Goal: Task Accomplishment & Management: Complete application form

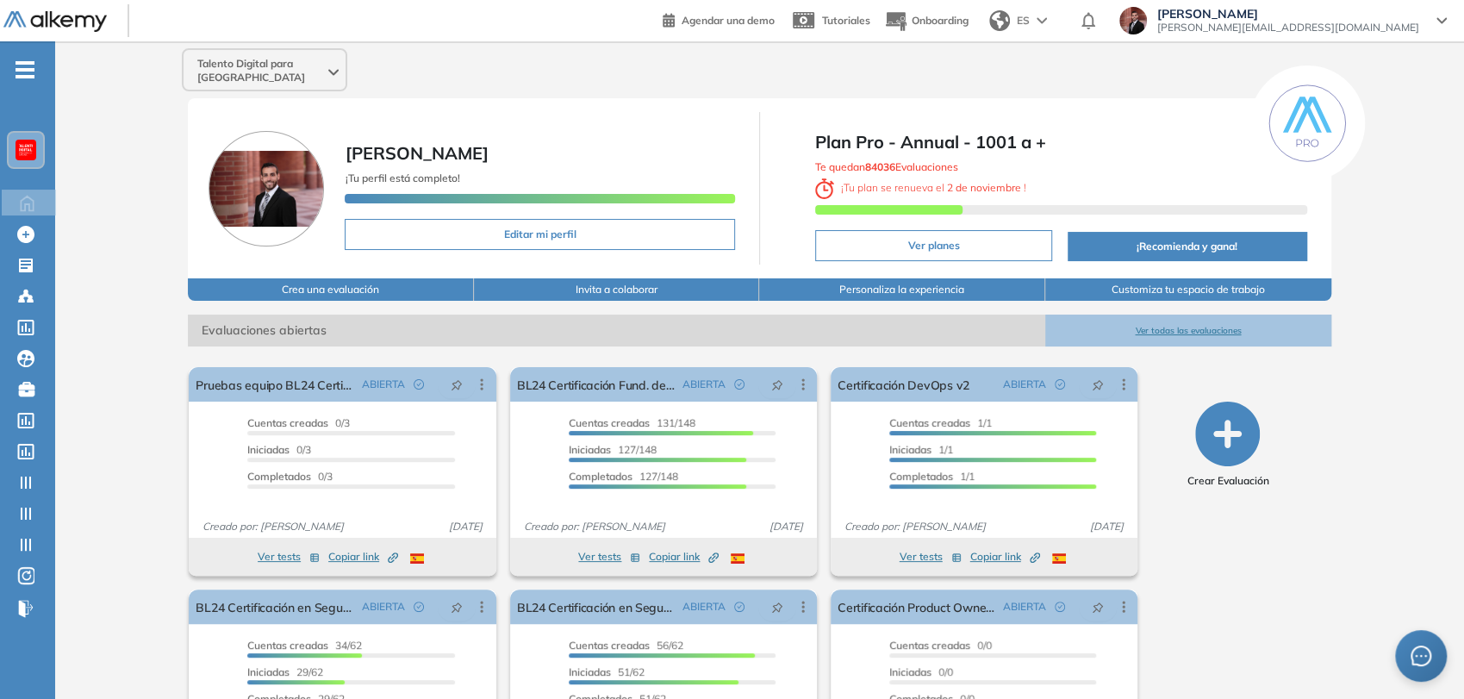
click at [28, 72] on span "-" at bounding box center [25, 68] width 19 height 14
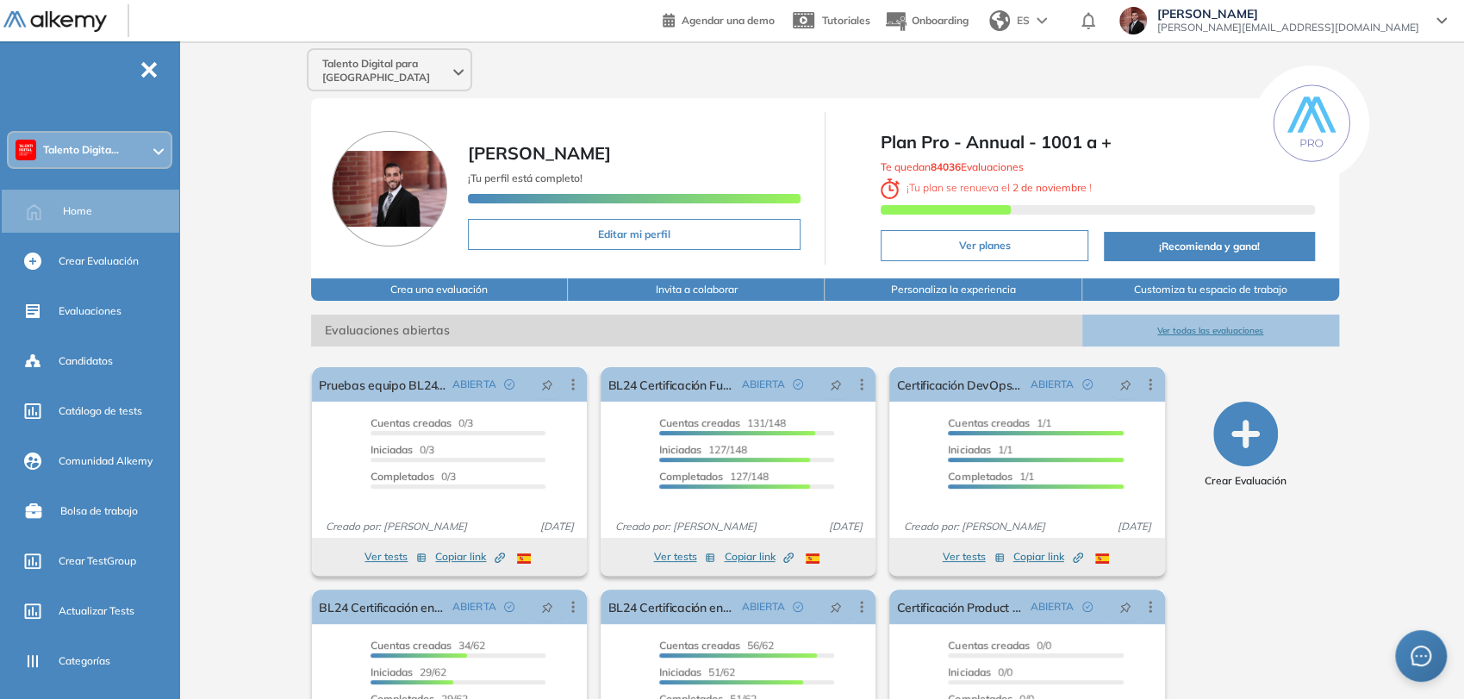
click at [98, 140] on div "Talento Digita..." at bounding box center [90, 150] width 162 height 34
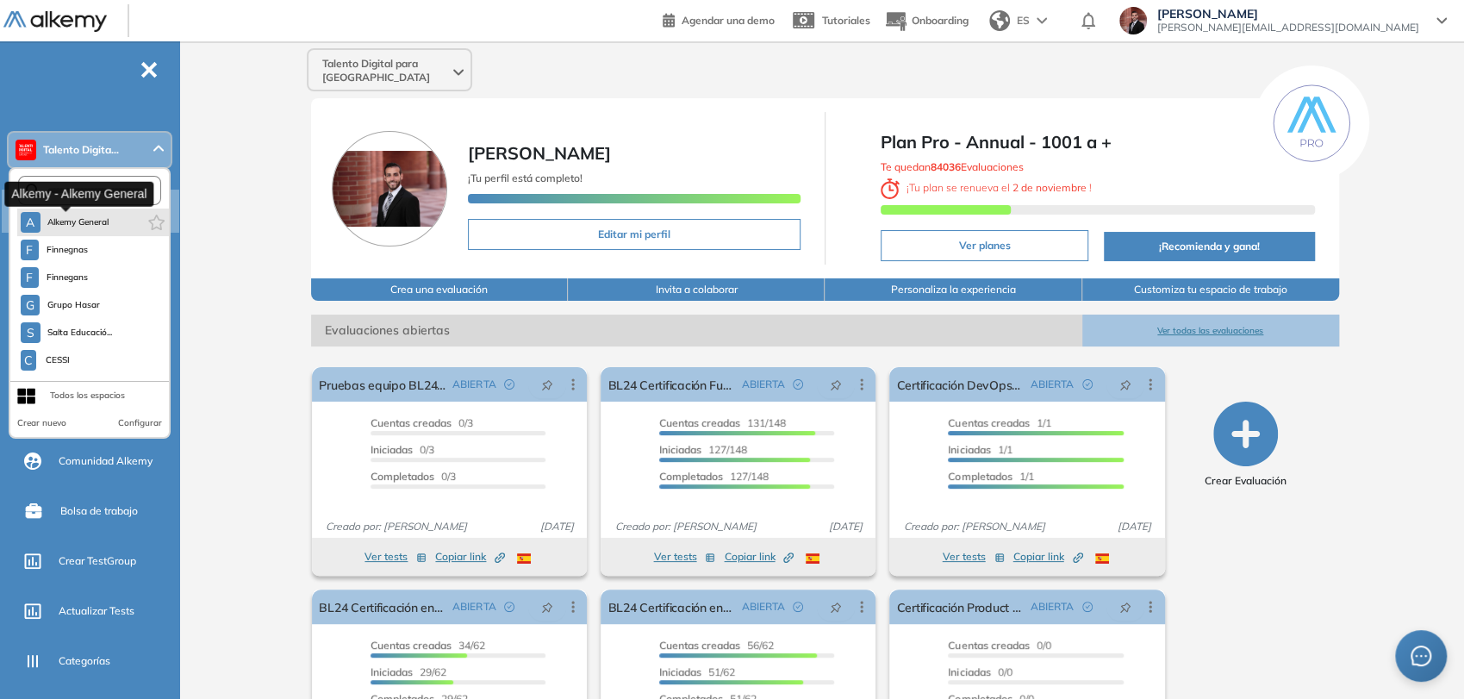
click at [74, 228] on span "Alkemy General" at bounding box center [78, 222] width 62 height 14
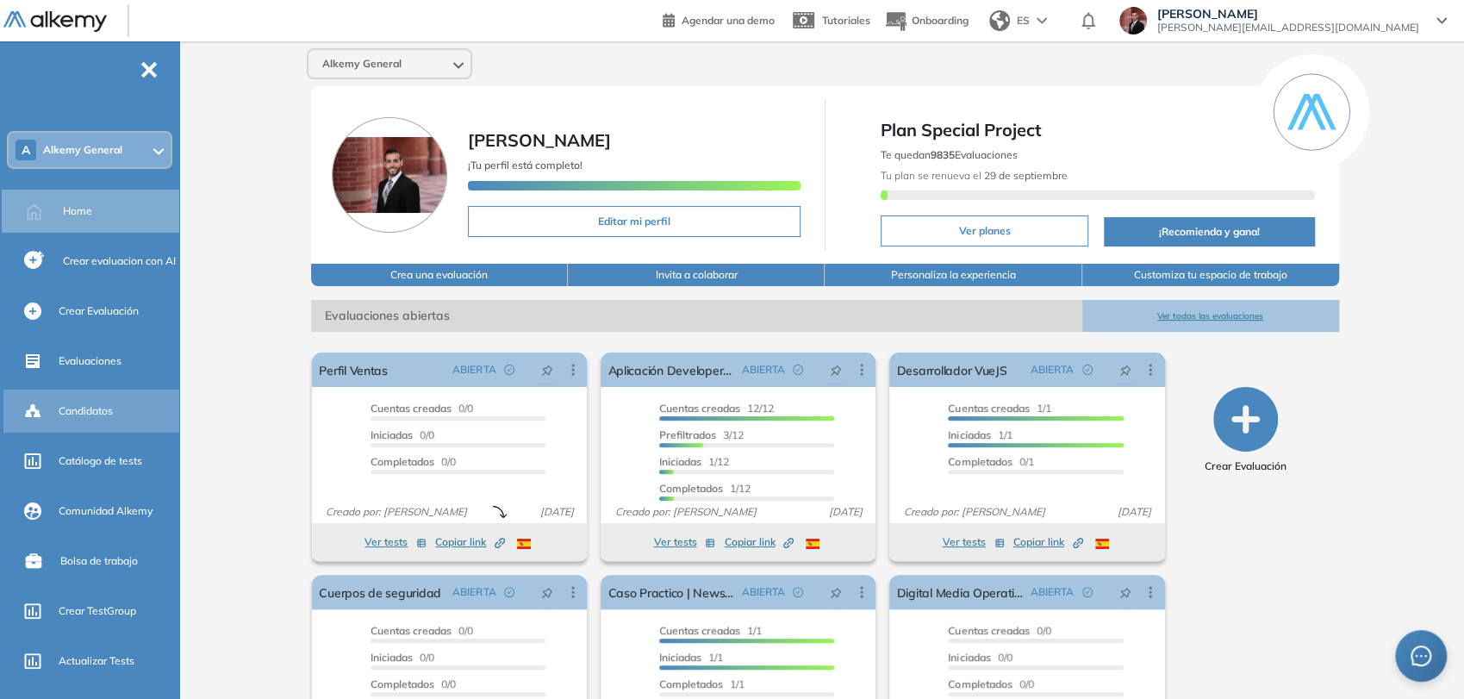
click at [103, 417] on span "Candidatos" at bounding box center [86, 411] width 54 height 16
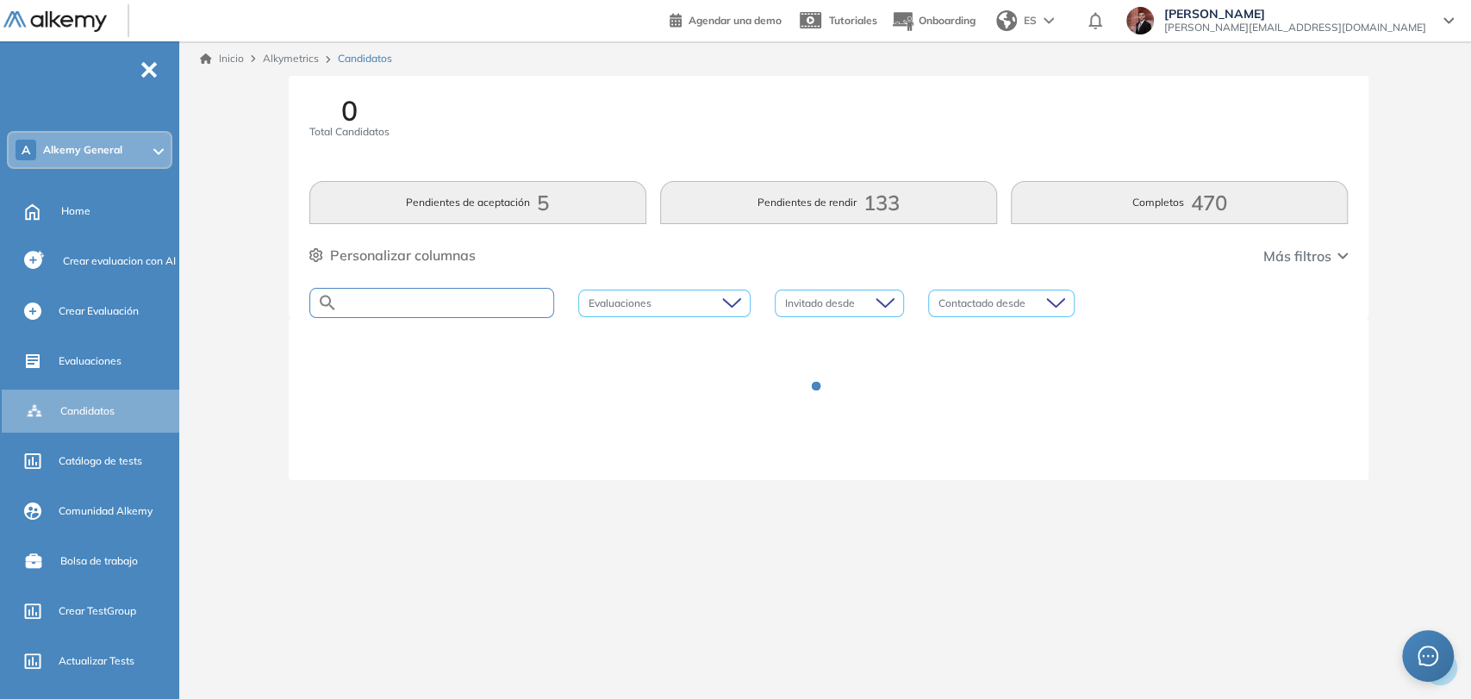
click at [372, 308] on input "text" at bounding box center [445, 302] width 215 height 13
paste input "**********"
type input "**********"
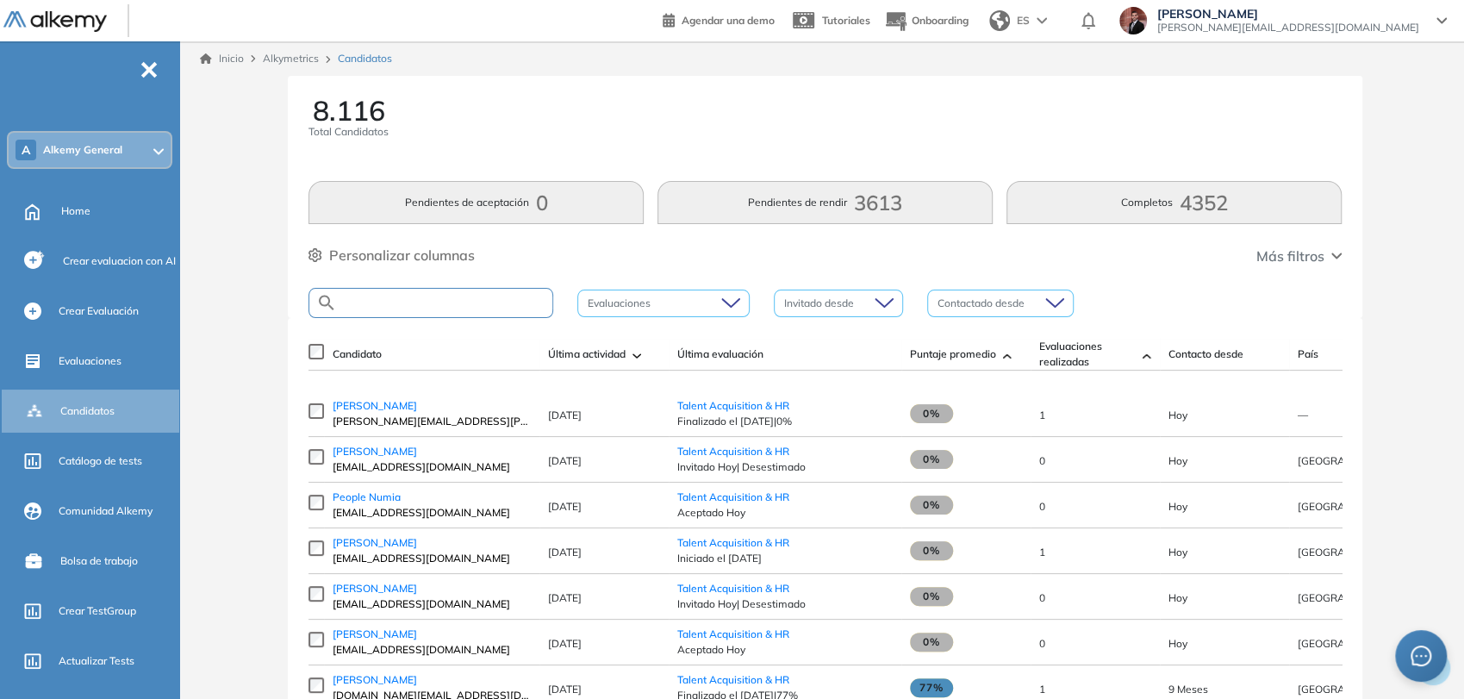
paste input "**********"
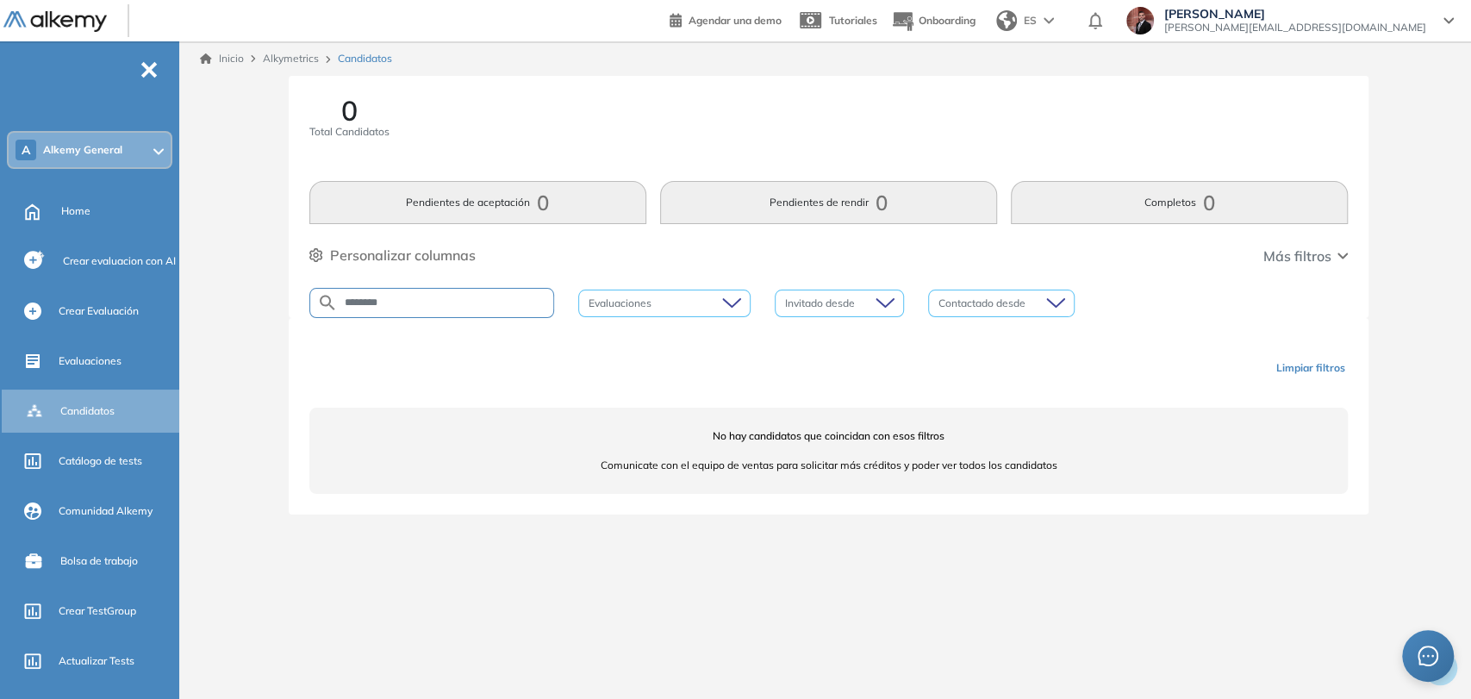
type input "********"
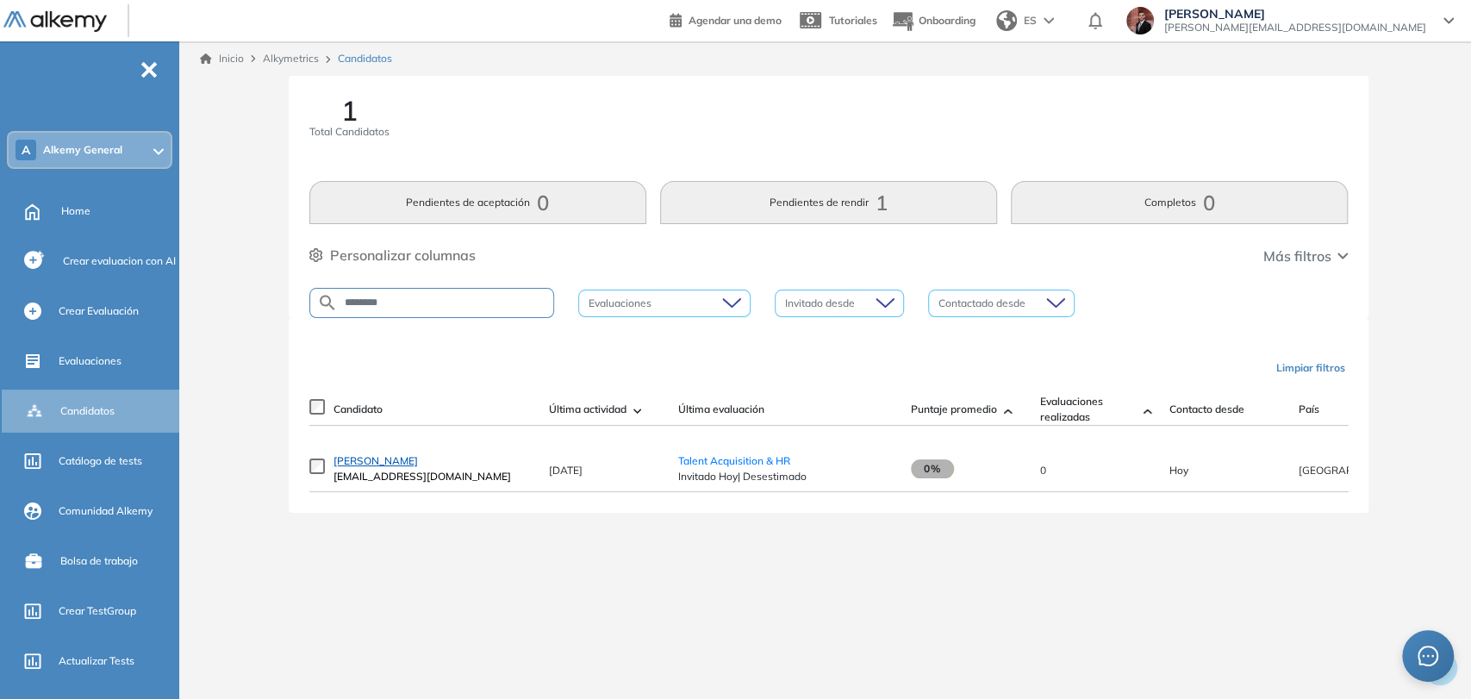
click at [407, 467] on span "[PERSON_NAME]" at bounding box center [376, 460] width 84 height 13
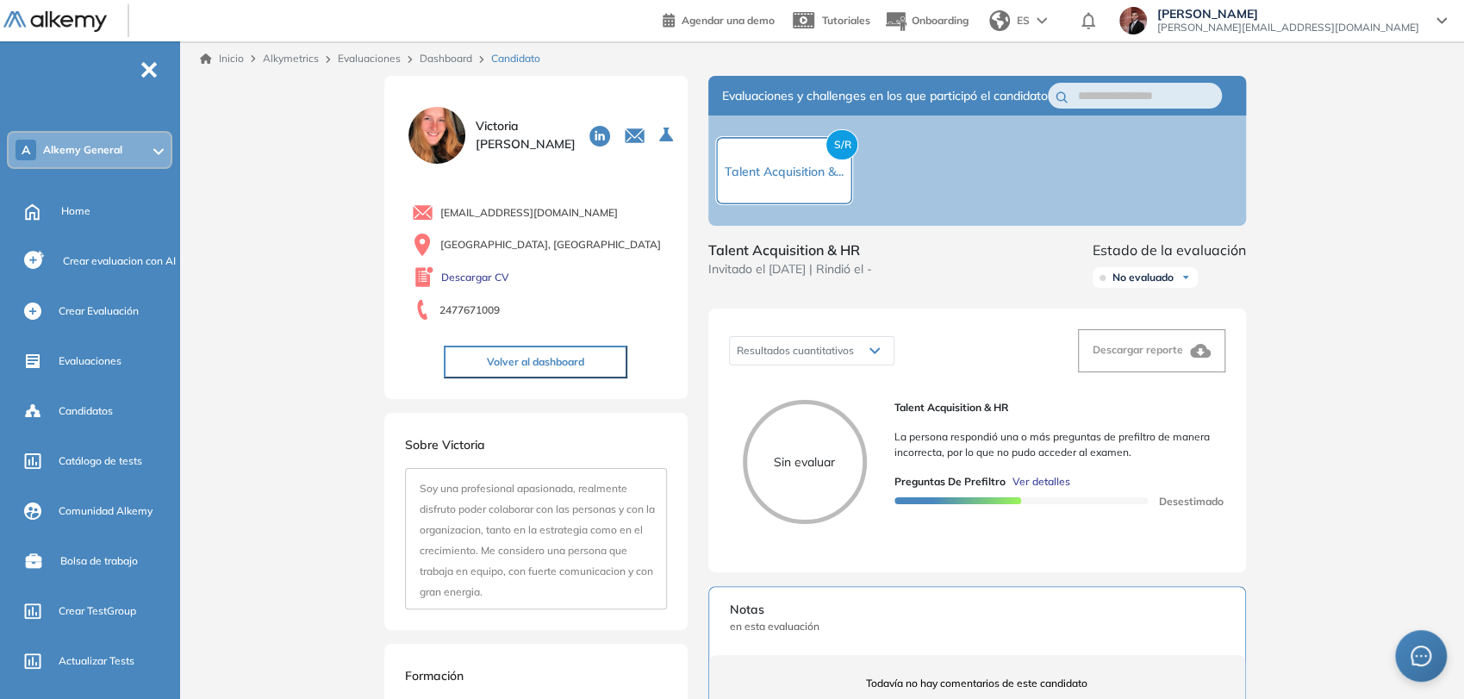
click at [1044, 490] on span "Ver detalles" at bounding box center [1042, 482] width 58 height 16
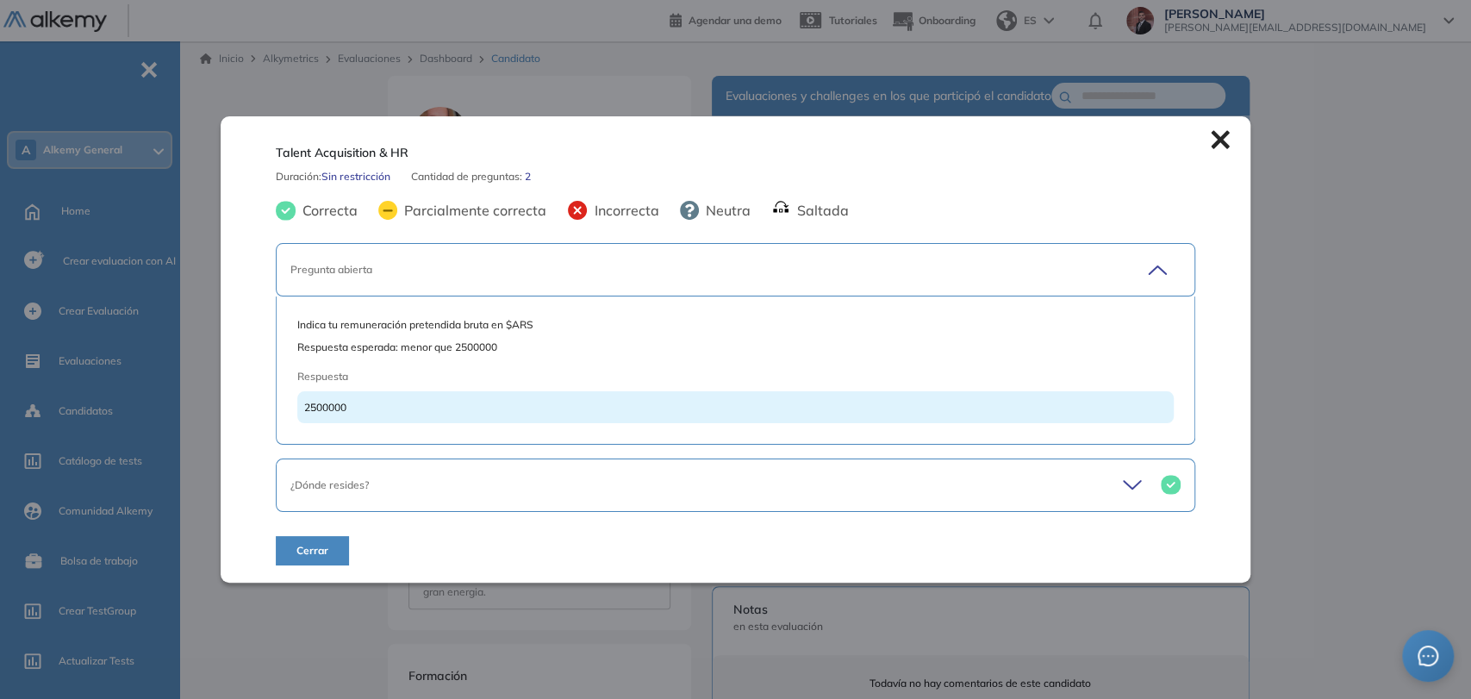
click at [431, 491] on div "¿Dónde resides?" at bounding box center [690, 485] width 801 height 16
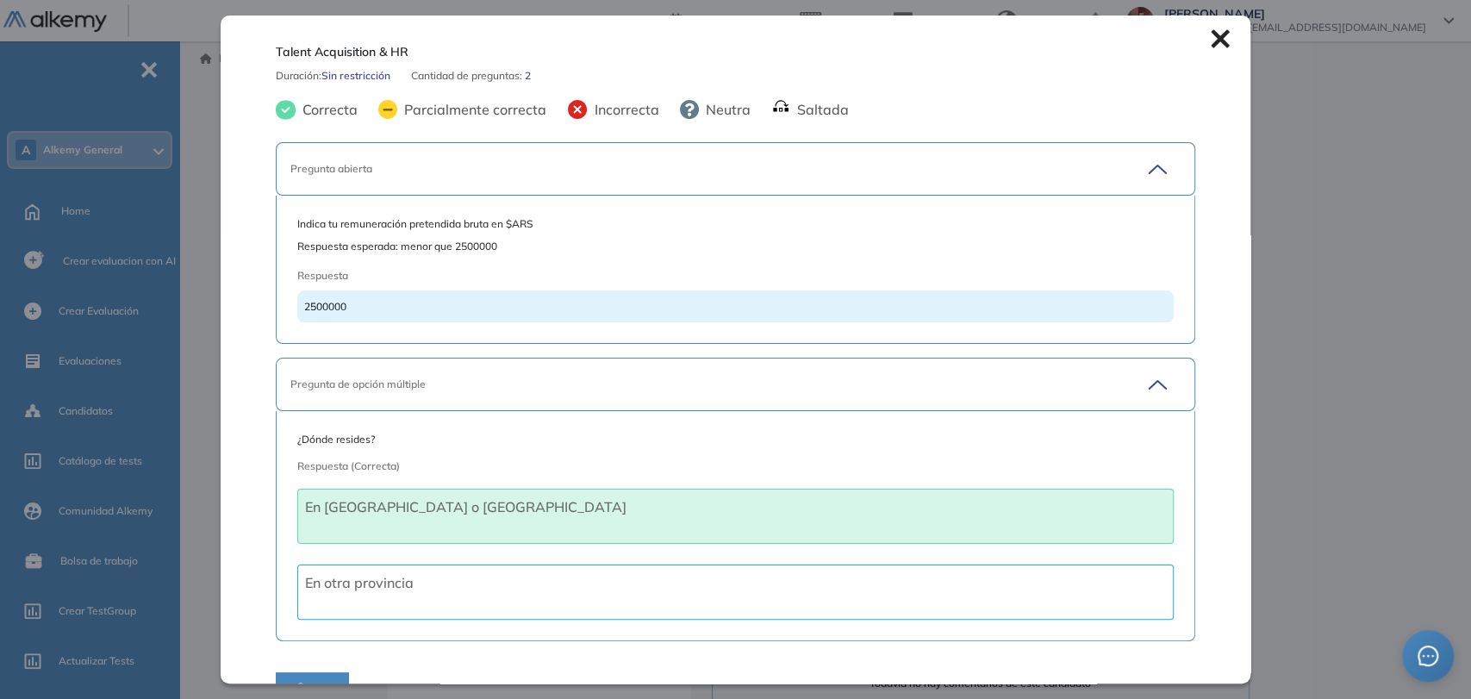
click at [524, 377] on div "Pregunta de opción múltiple" at bounding box center [690, 385] width 801 height 16
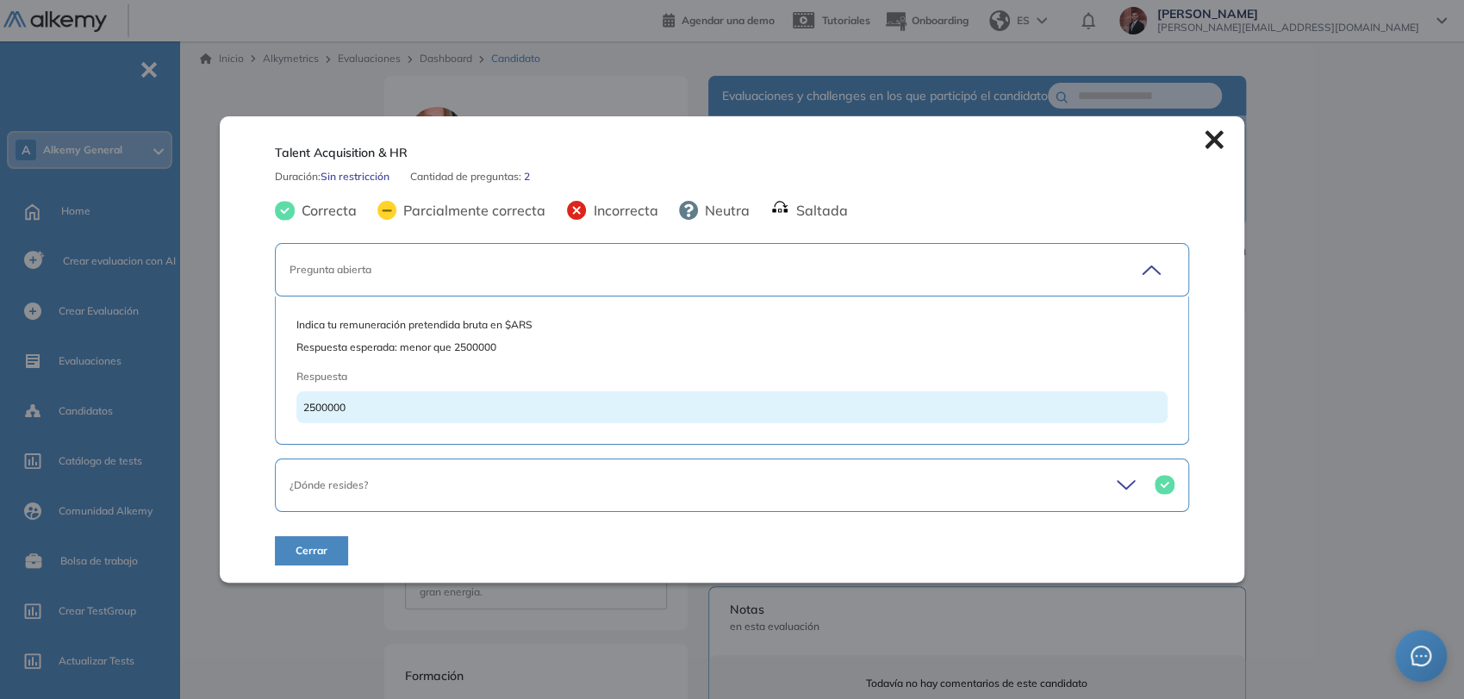
click at [1296, 167] on div "Inicio Alkymetrics Evaluaciones Dashboard Candidato Talent Acquisition & HR Dur…" at bounding box center [825, 603] width 1278 height 1124
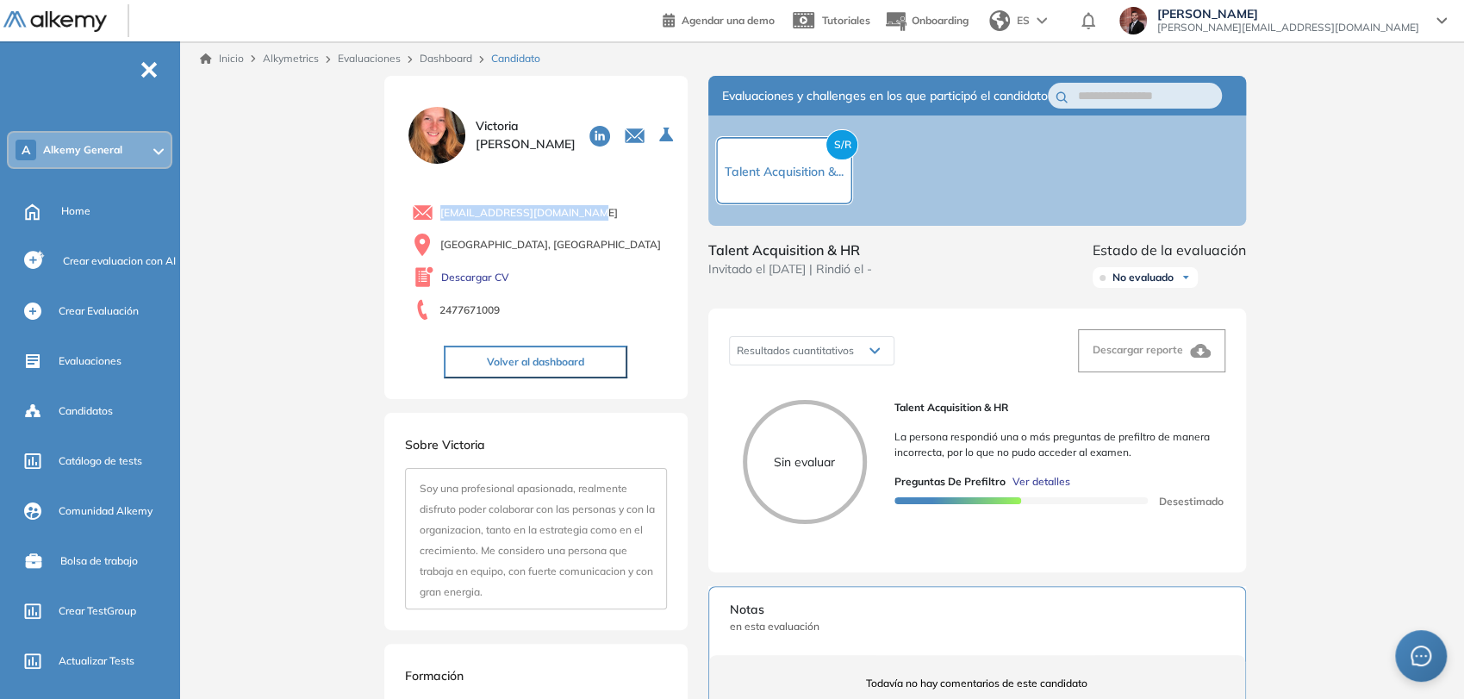
drag, startPoint x: 593, startPoint y: 212, endPoint x: 422, endPoint y: 215, distance: 170.7
click at [422, 215] on div "[EMAIL_ADDRESS][DOMAIN_NAME]" at bounding box center [539, 213] width 255 height 22
copy span "[EMAIL_ADDRESS][DOMAIN_NAME]"
click at [624, 128] on icon "button" at bounding box center [635, 136] width 22 height 22
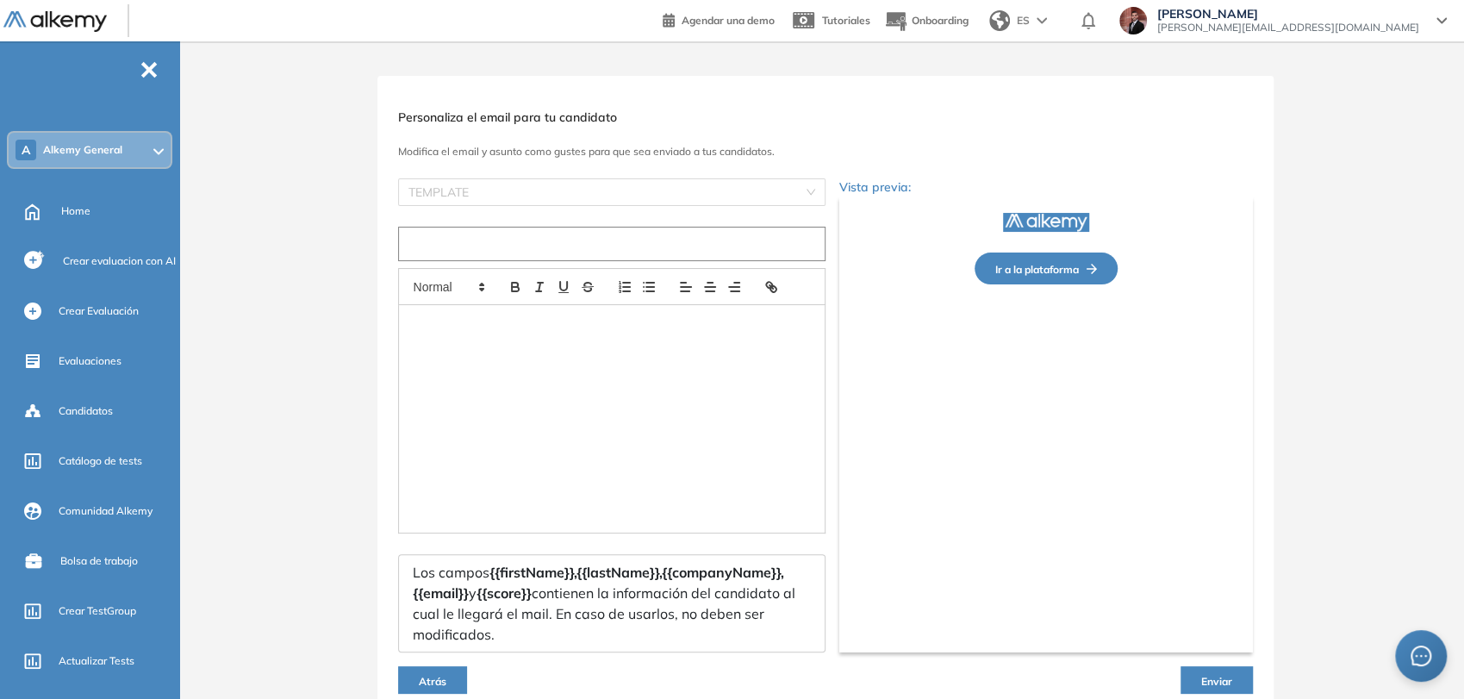
click at [499, 247] on input "text" at bounding box center [611, 244] width 427 height 34
type input "**********"
click at [494, 362] on div at bounding box center [612, 419] width 426 height 228
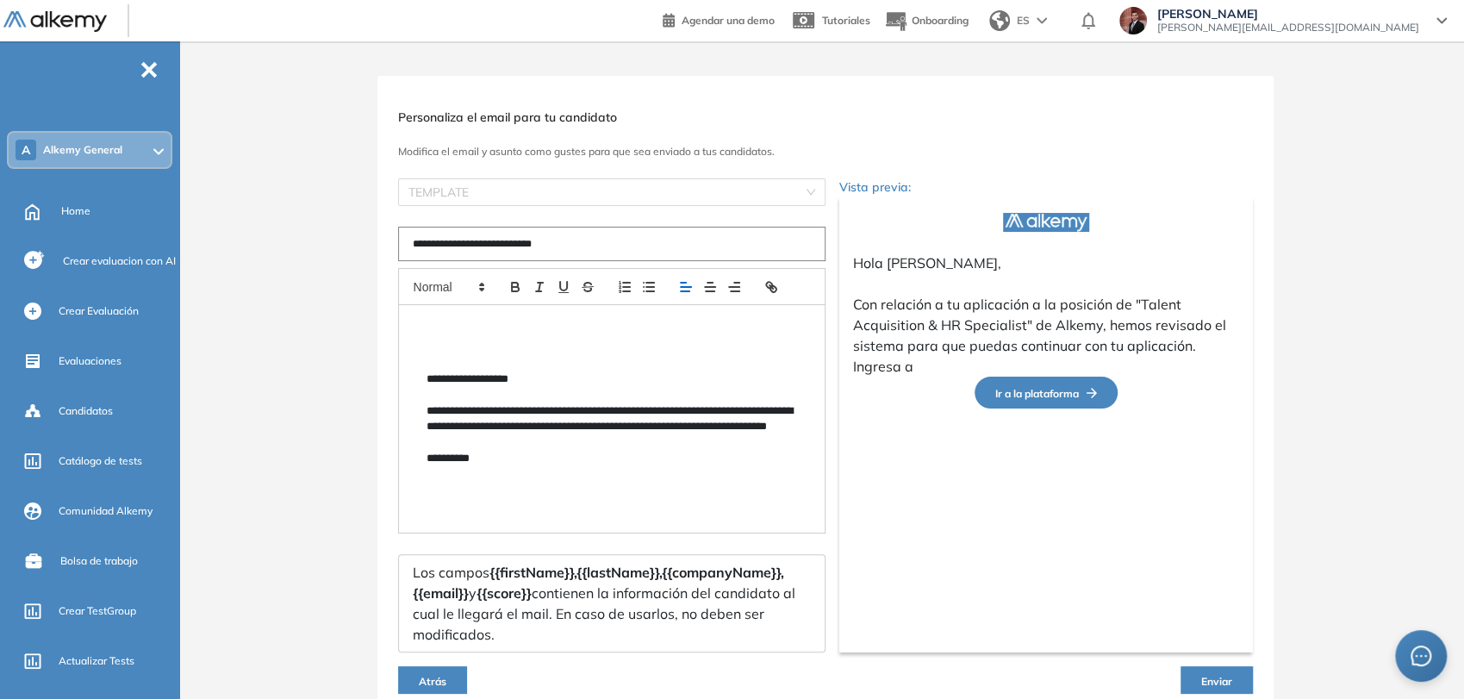
click at [638, 468] on div "**********" at bounding box center [612, 419] width 426 height 228
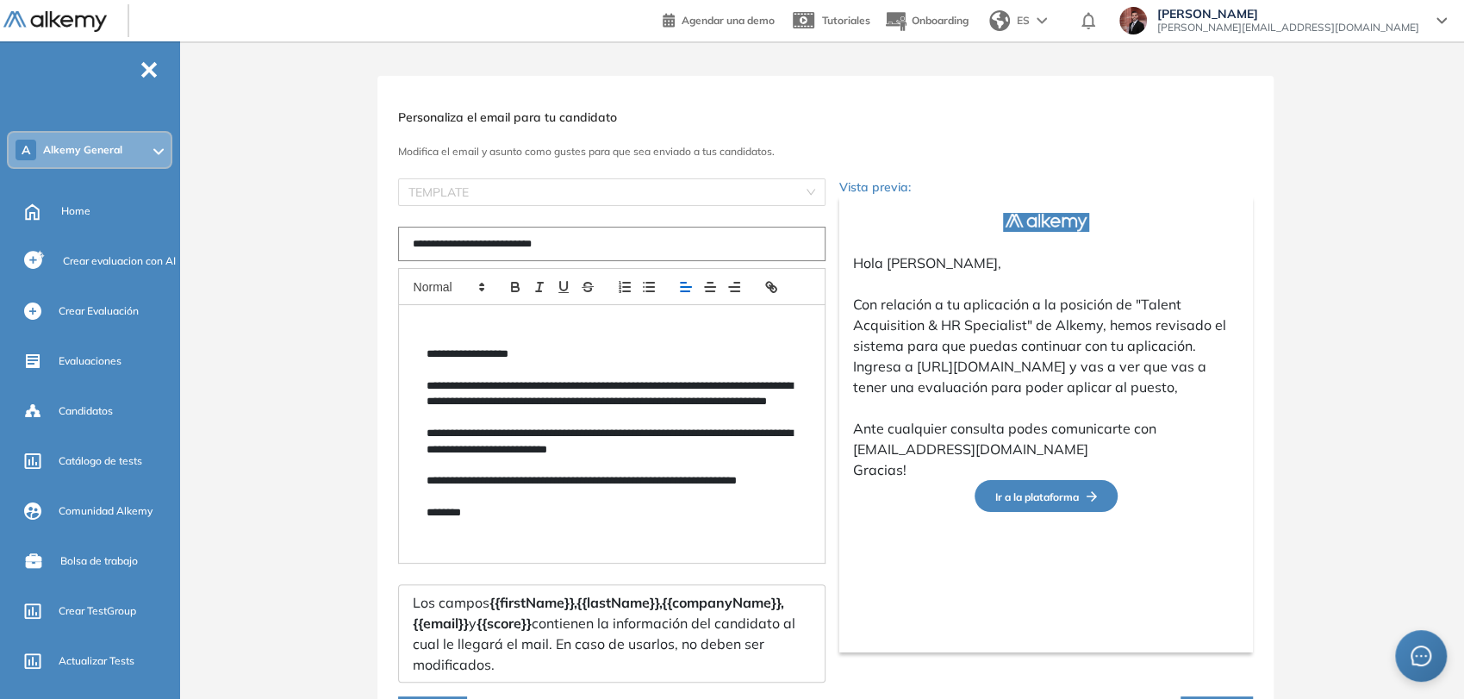
scroll to position [107, 0]
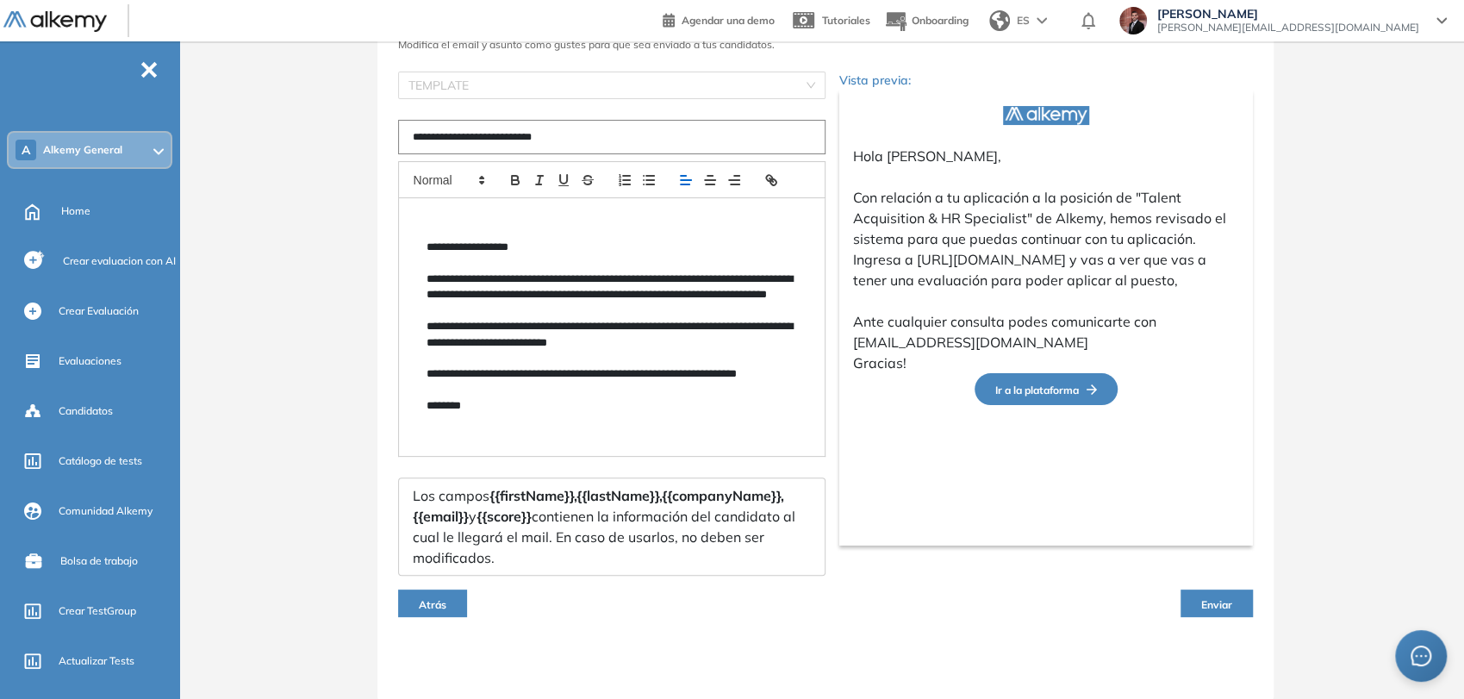
click at [1207, 593] on button "Enviar" at bounding box center [1217, 603] width 72 height 28
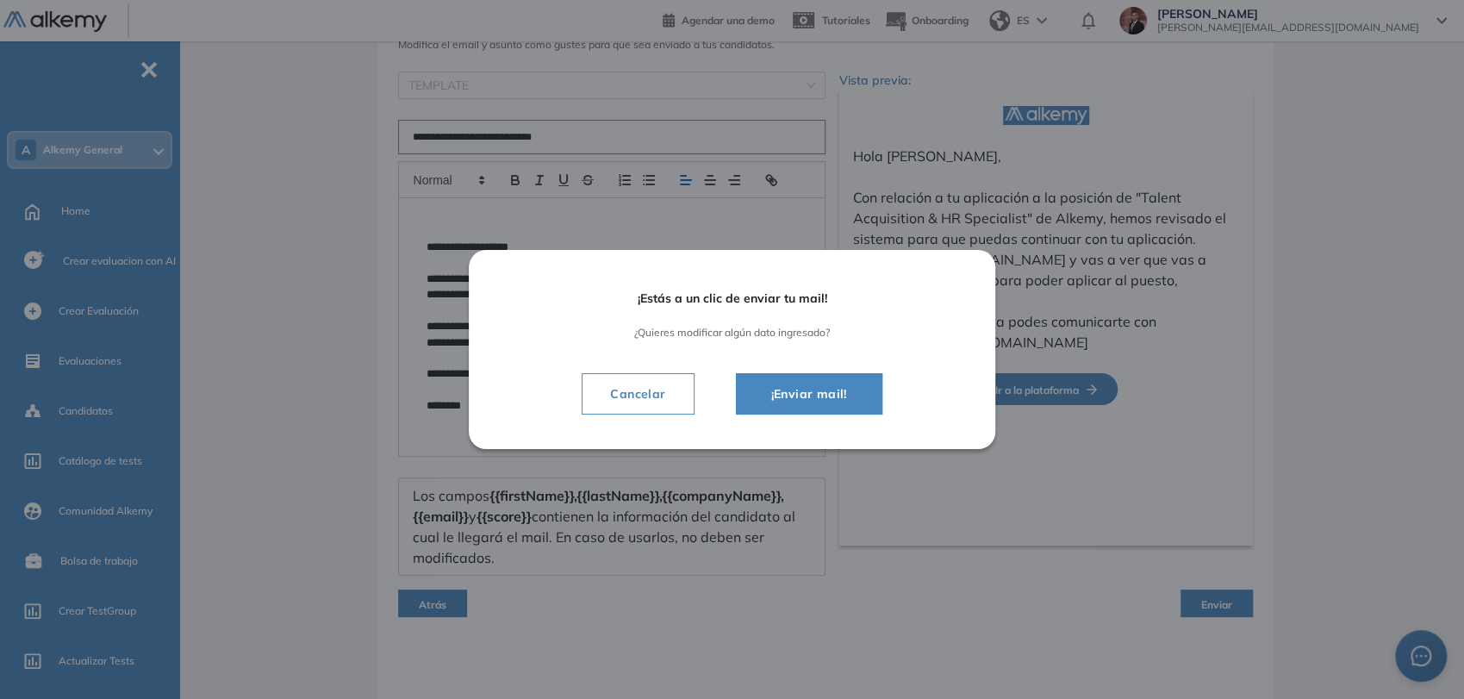
click at [835, 396] on span "¡Enviar mail!" at bounding box center [809, 394] width 103 height 21
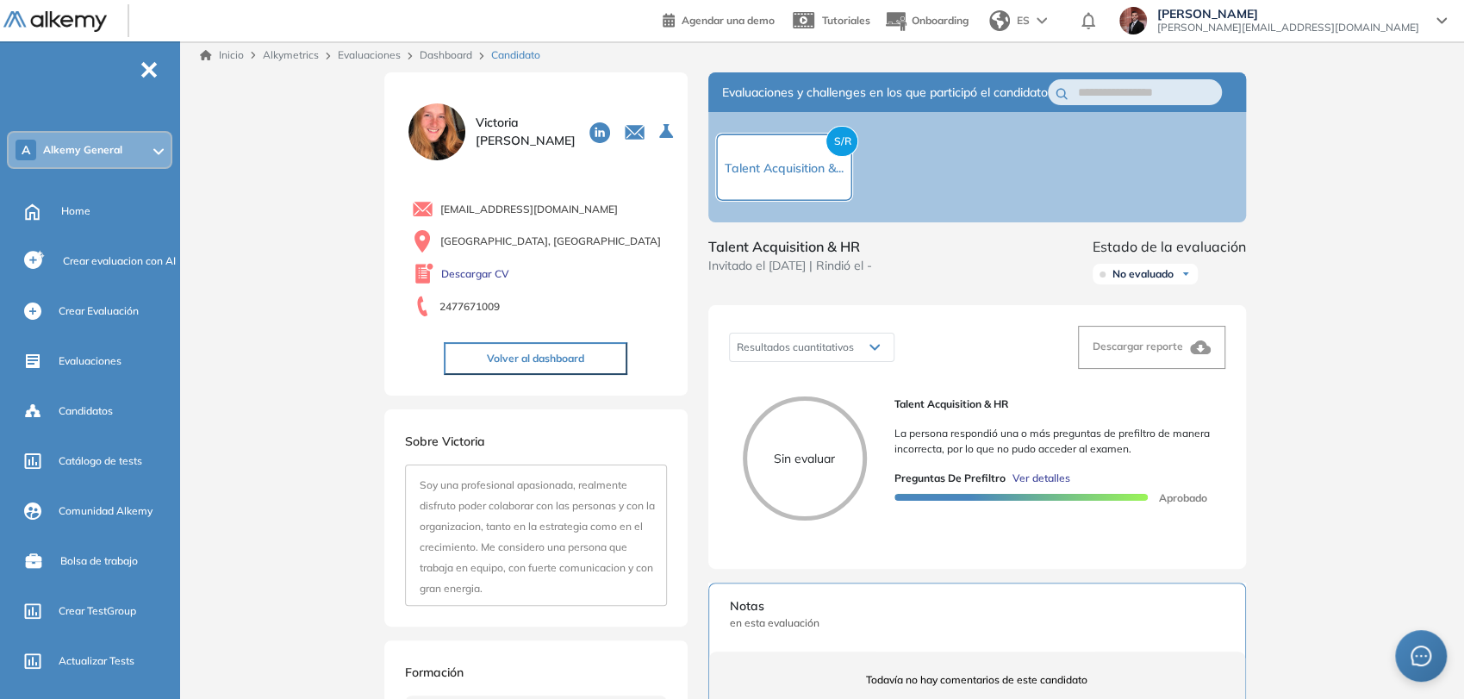
scroll to position [0, 0]
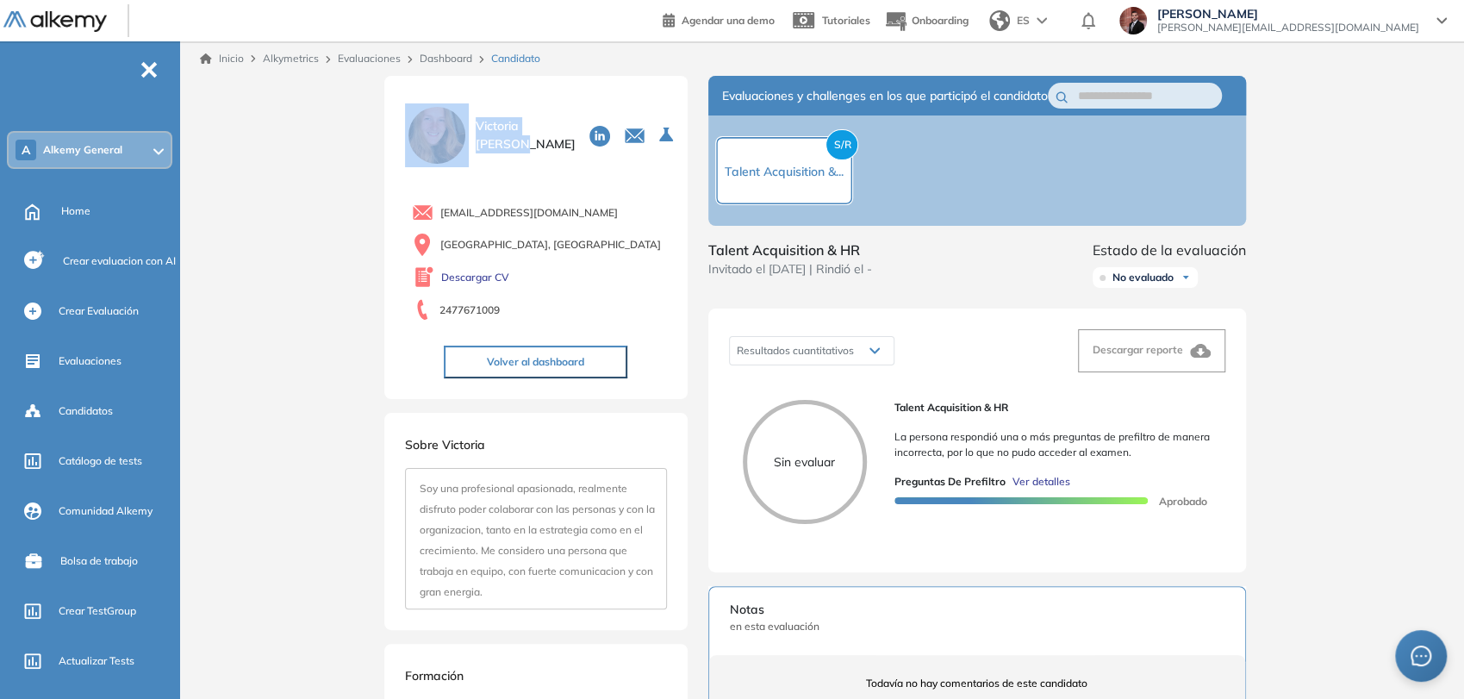
drag, startPoint x: 504, startPoint y: 133, endPoint x: 468, endPoint y: 122, distance: 37.9
click at [468, 122] on div "[PERSON_NAME]" at bounding box center [536, 135] width 262 height 64
drag, startPoint x: 530, startPoint y: 142, endPoint x: 465, endPoint y: 121, distance: 68.1
click at [465, 121] on div "[PERSON_NAME]" at bounding box center [536, 135] width 262 height 64
copy div "[PERSON_NAME]"
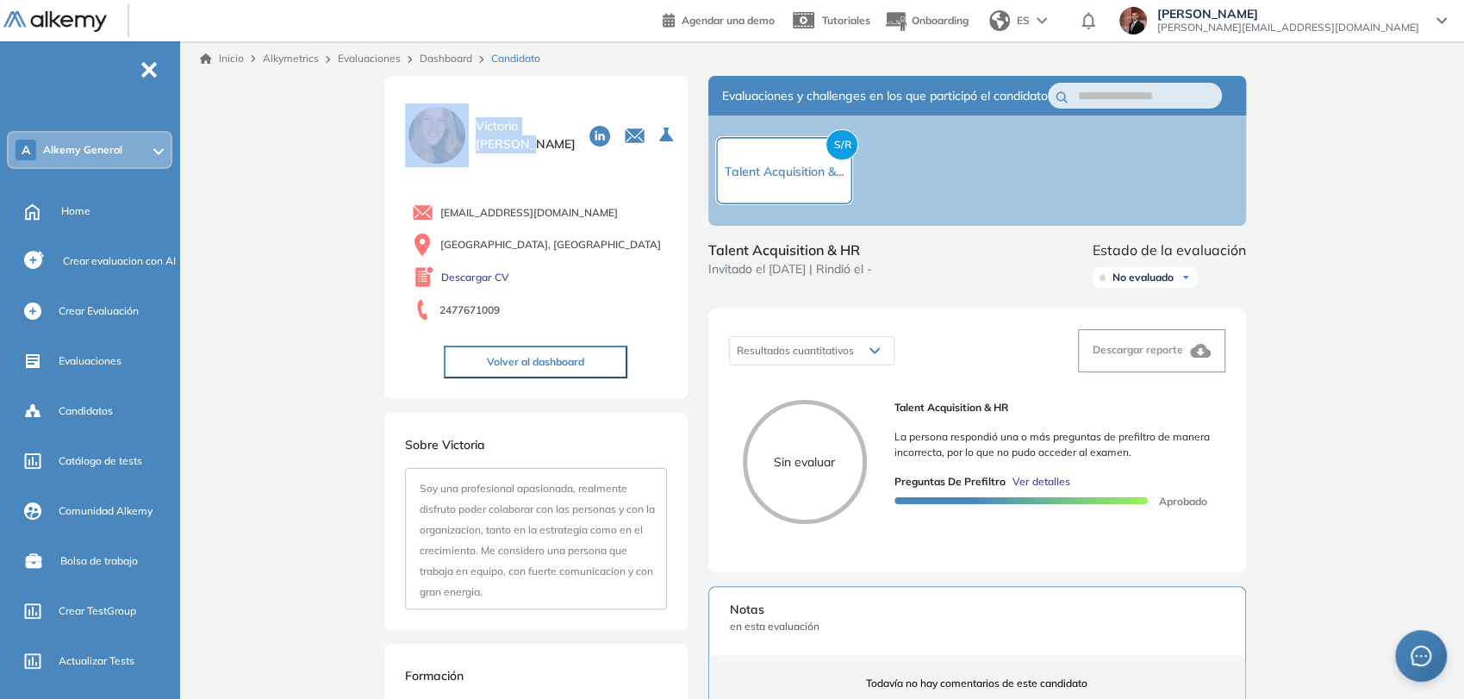
click at [458, 58] on link "Dashboard" at bounding box center [446, 58] width 53 height 13
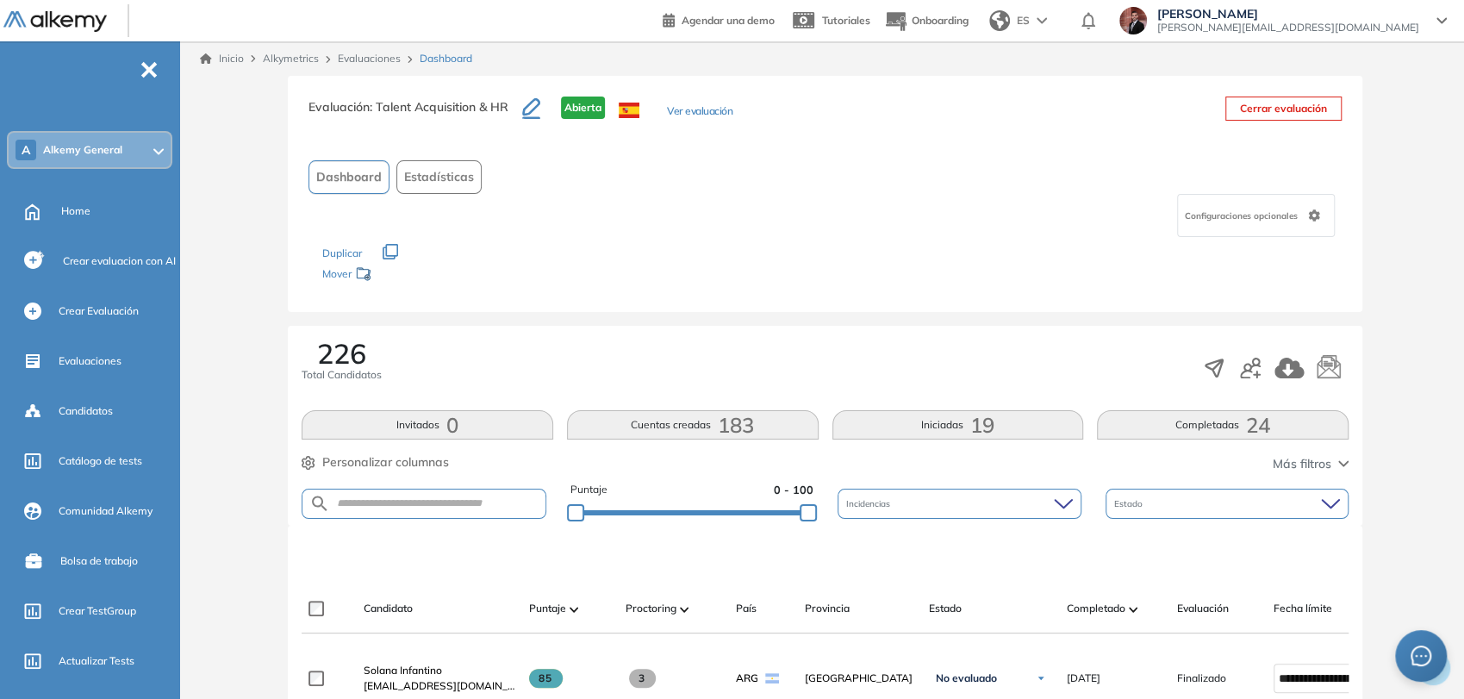
click at [386, 55] on link "Evaluaciones" at bounding box center [369, 58] width 63 height 13
